Goal: Task Accomplishment & Management: Manage account settings

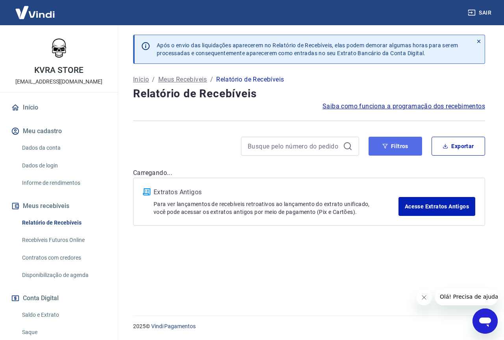
click at [393, 146] on button "Filtros" at bounding box center [395, 146] width 54 height 19
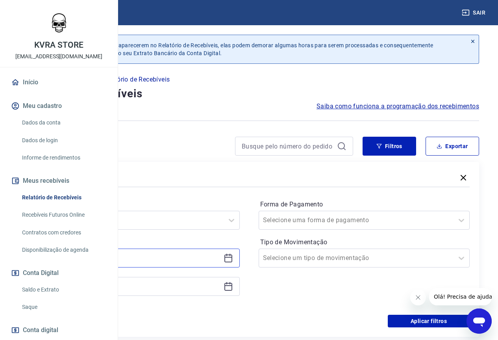
click at [219, 257] on input at bounding box center [127, 258] width 185 height 12
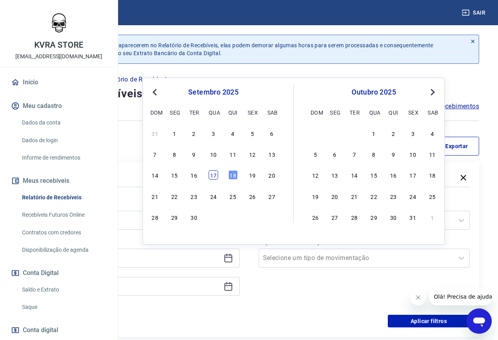
click at [211, 178] on div "17" at bounding box center [213, 174] width 9 height 9
type input "17/09/2025"
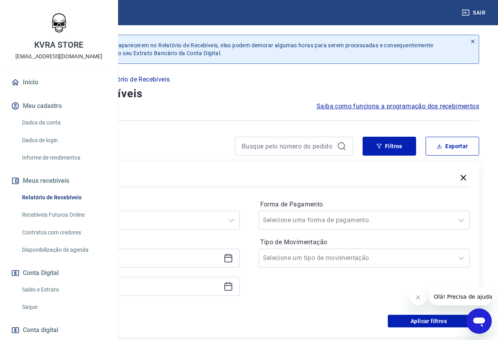
click at [232, 285] on icon at bounding box center [228, 285] width 8 height 1
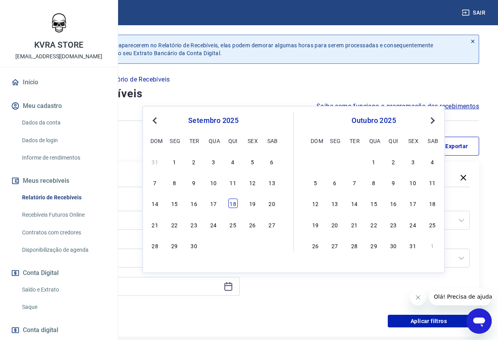
click at [230, 203] on div "18" at bounding box center [232, 202] width 9 height 9
type input "18/09/2025"
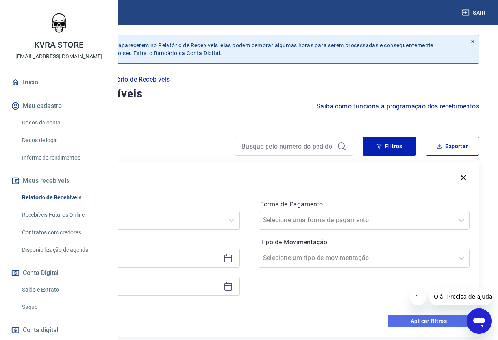
click at [424, 320] on button "Aplicar filtros" at bounding box center [429, 320] width 82 height 13
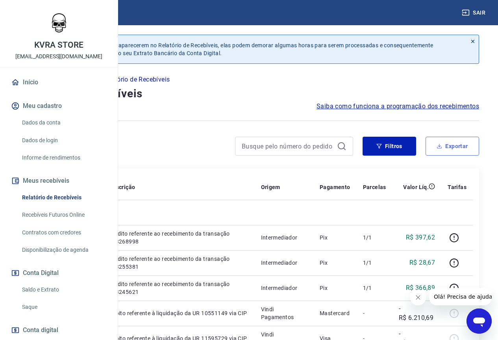
click at [443, 143] on button "Exportar" at bounding box center [452, 146] width 54 height 19
type input "17/09/2025"
type input "18/09/2025"
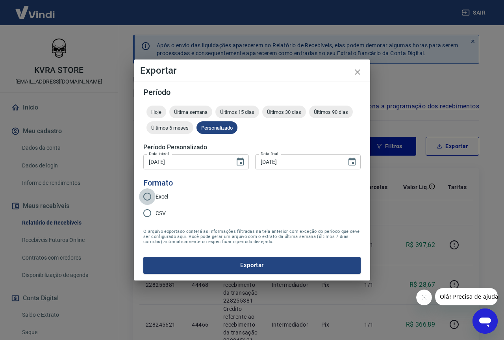
click at [150, 195] on input "Excel" at bounding box center [147, 196] width 17 height 17
radio input "true"
click at [263, 260] on button "Exportar" at bounding box center [251, 265] width 217 height 17
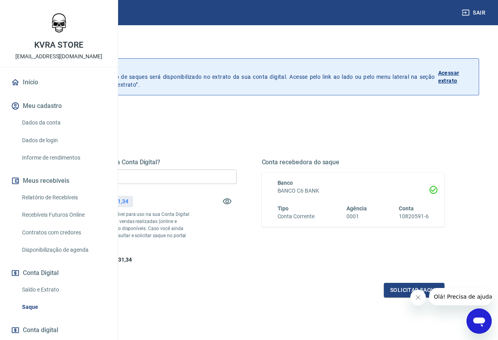
click at [213, 179] on input "R$ 0,00" at bounding box center [145, 176] width 183 height 15
type input "R$ 11.031,34"
click at [400, 297] on button "Solicitar saque" at bounding box center [414, 290] width 61 height 15
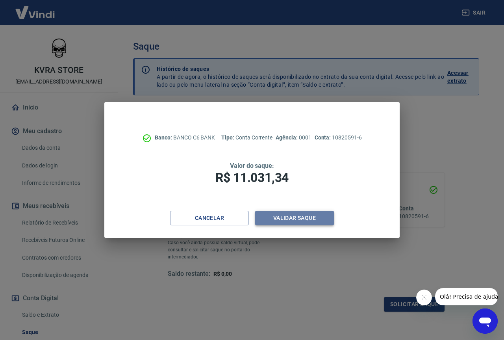
click at [297, 216] on button "Validar saque" at bounding box center [294, 218] width 79 height 15
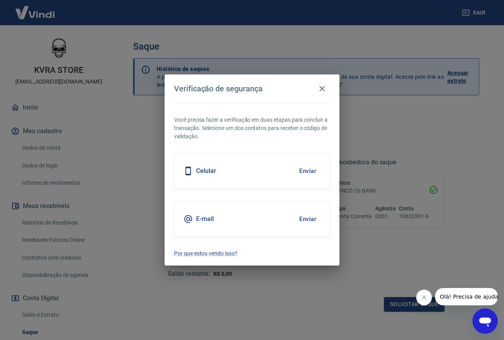
click at [214, 215] on div "E-mail Enviar" at bounding box center [252, 218] width 156 height 35
click at [308, 219] on button "Enviar" at bounding box center [308, 219] width 26 height 17
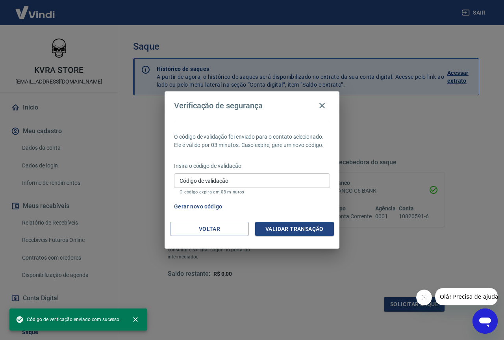
click at [242, 179] on input "Código de validação" at bounding box center [252, 180] width 156 height 15
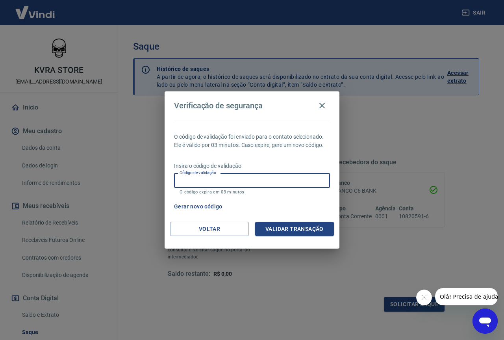
paste input "220052"
type input "220052"
click at [297, 228] on button "Validar transação" at bounding box center [294, 229] width 79 height 15
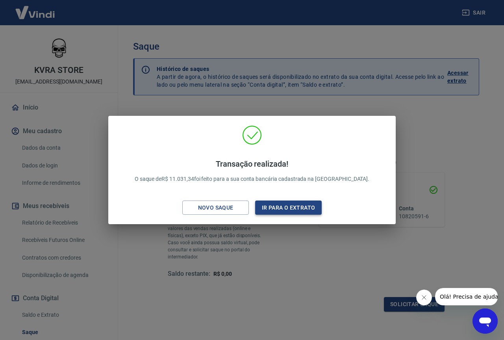
click at [286, 210] on button "Ir para o extrato" at bounding box center [288, 207] width 66 height 15
